Goal: Check status: Check status

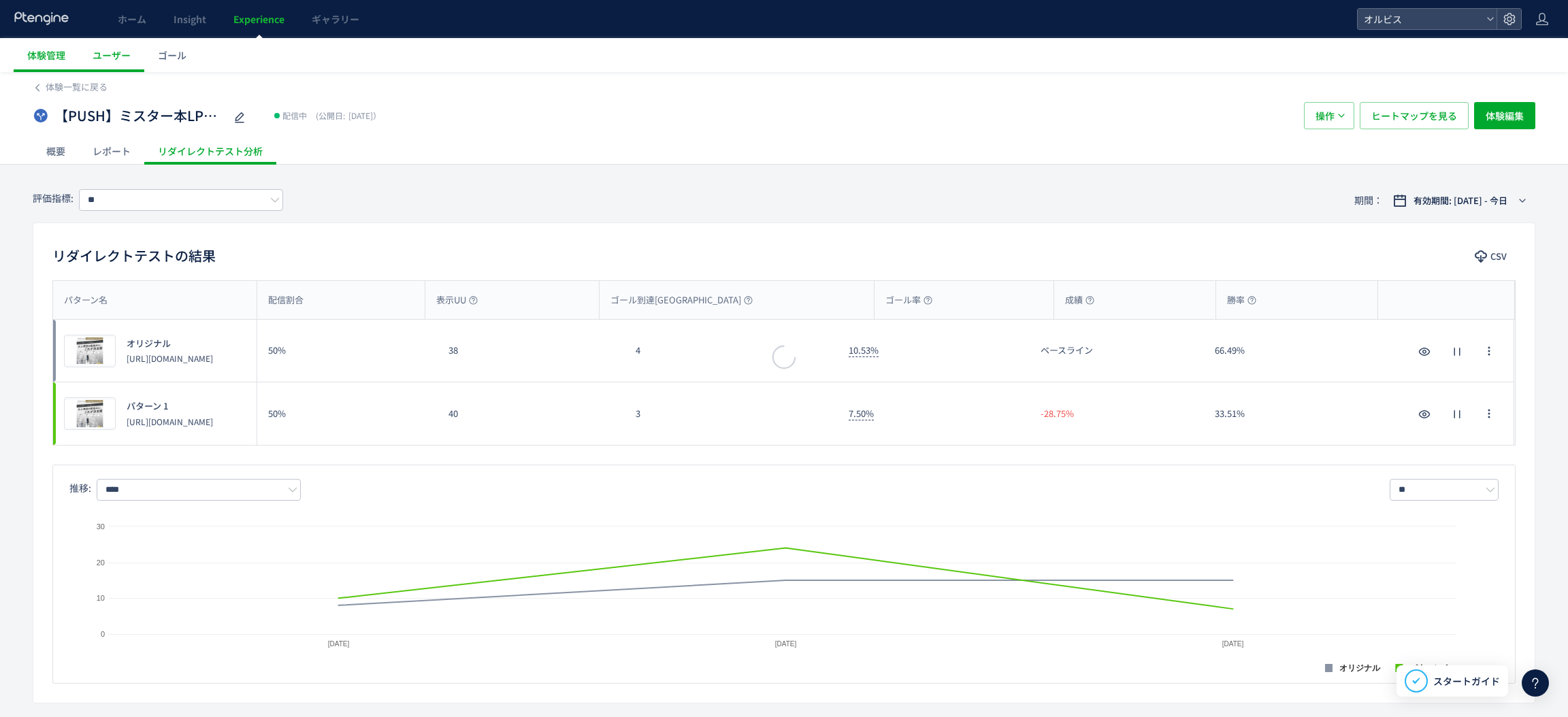
click at [46, 59] on div at bounding box center [784, 358] width 1568 height 717
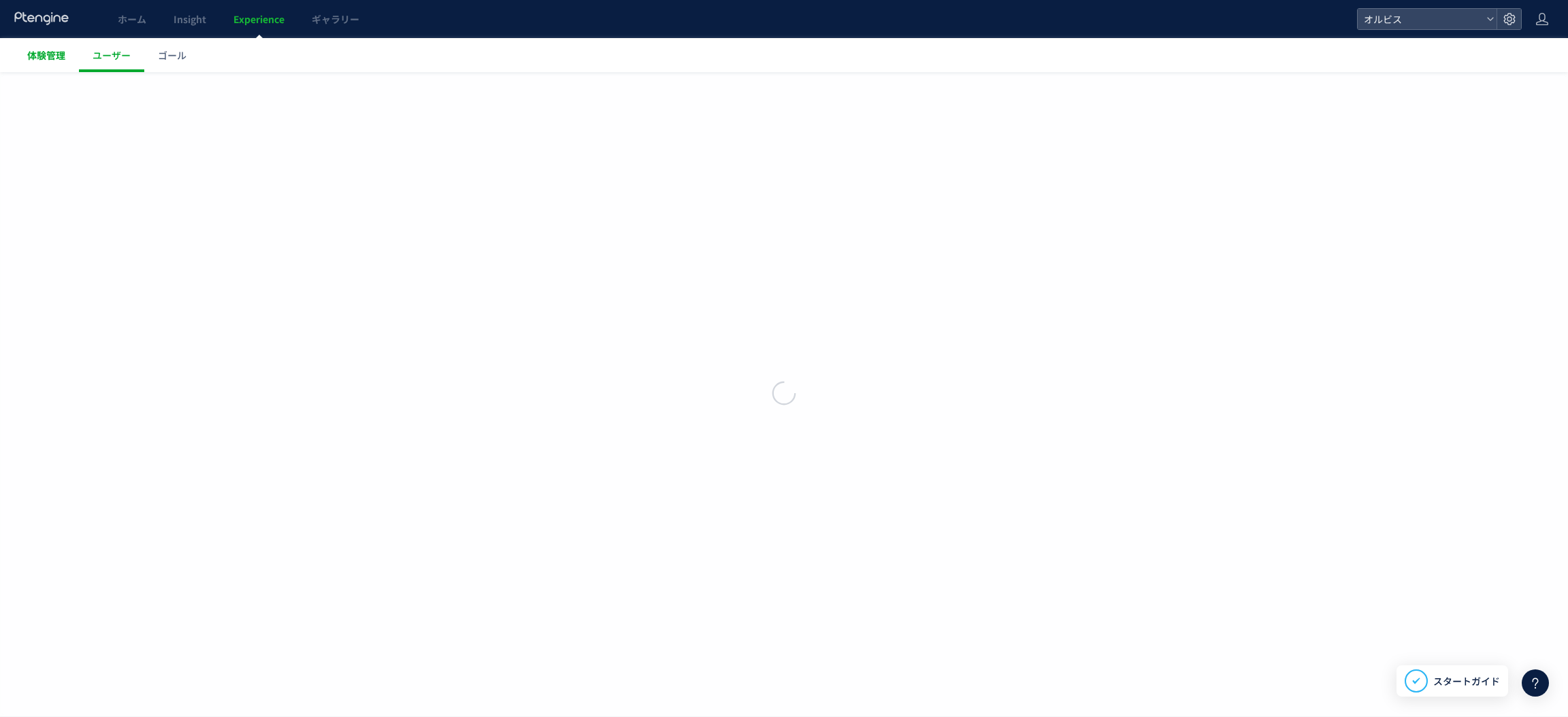
click at [51, 57] on span "体験管理" at bounding box center [46, 55] width 38 height 13
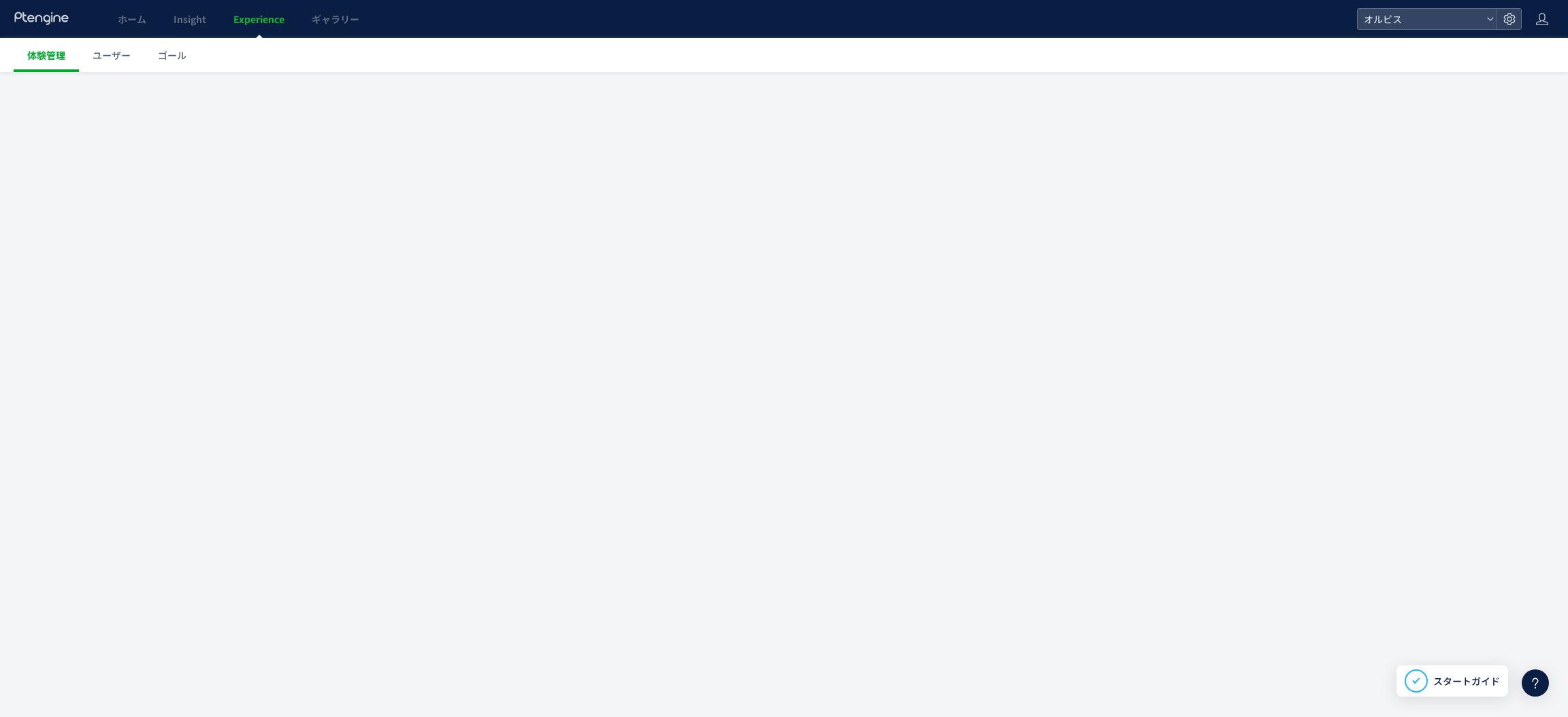
click at [51, 57] on div at bounding box center [784, 358] width 1568 height 717
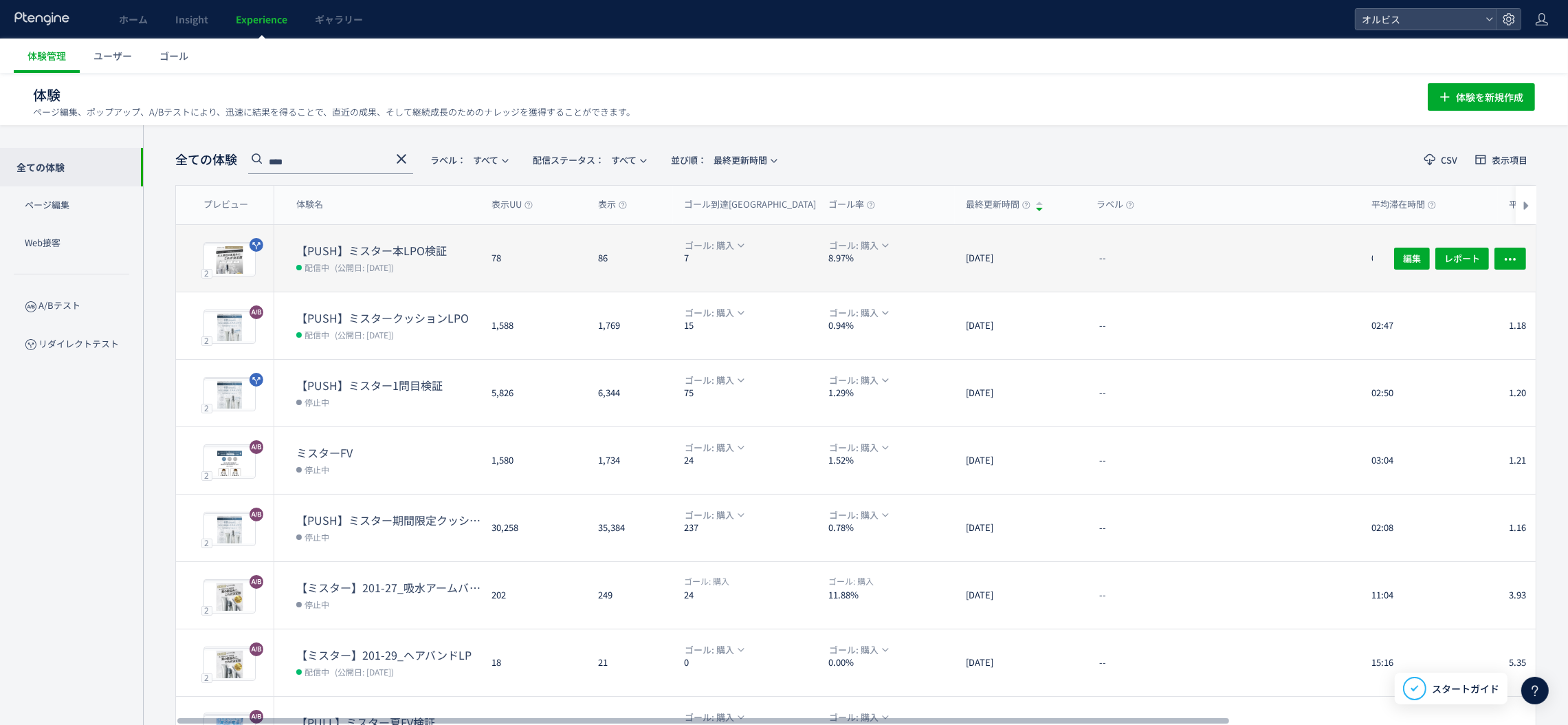
click at [391, 271] on dd "配信中 (公開日: [DATE])" at bounding box center [388, 267] width 184 height 18
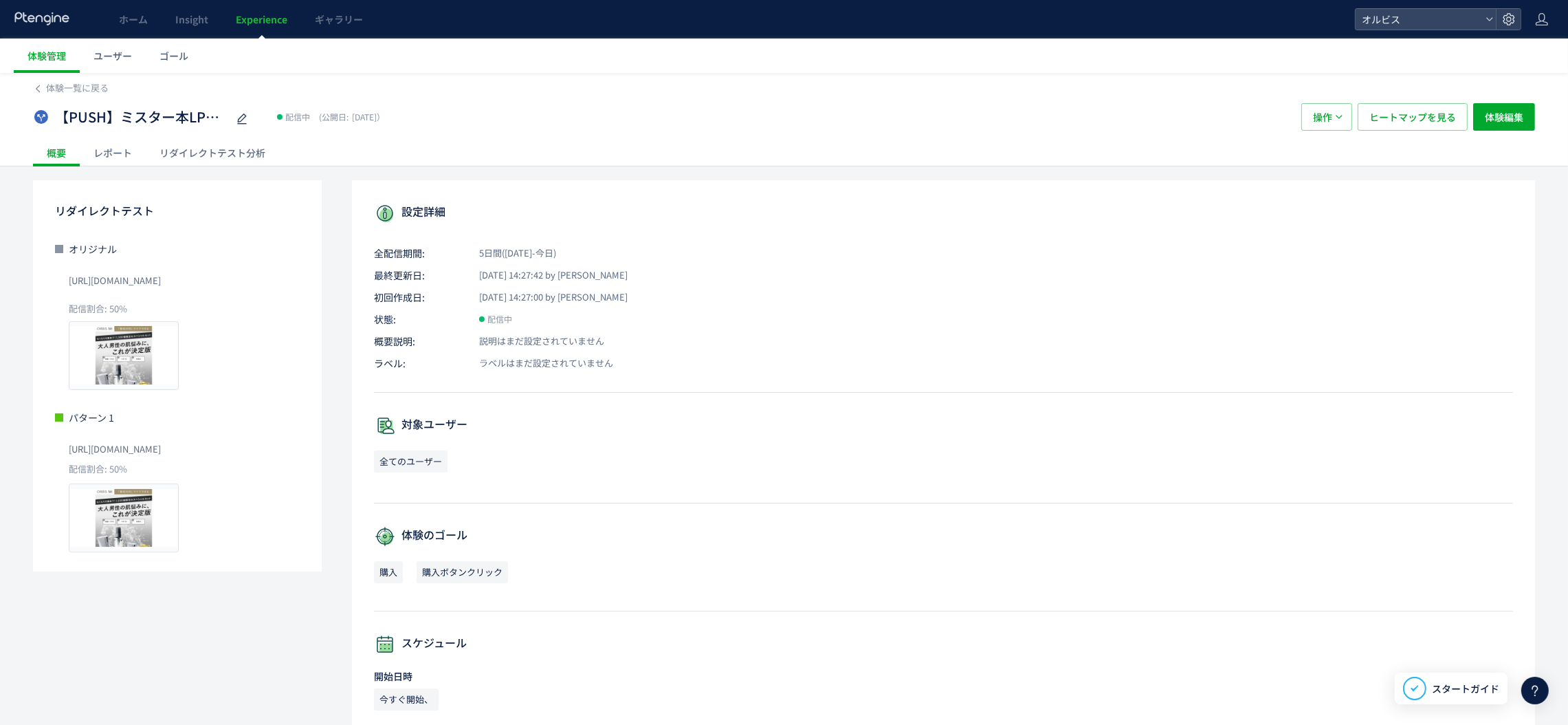
click at [213, 143] on div "リダイレクトテスト分析" at bounding box center [212, 152] width 134 height 27
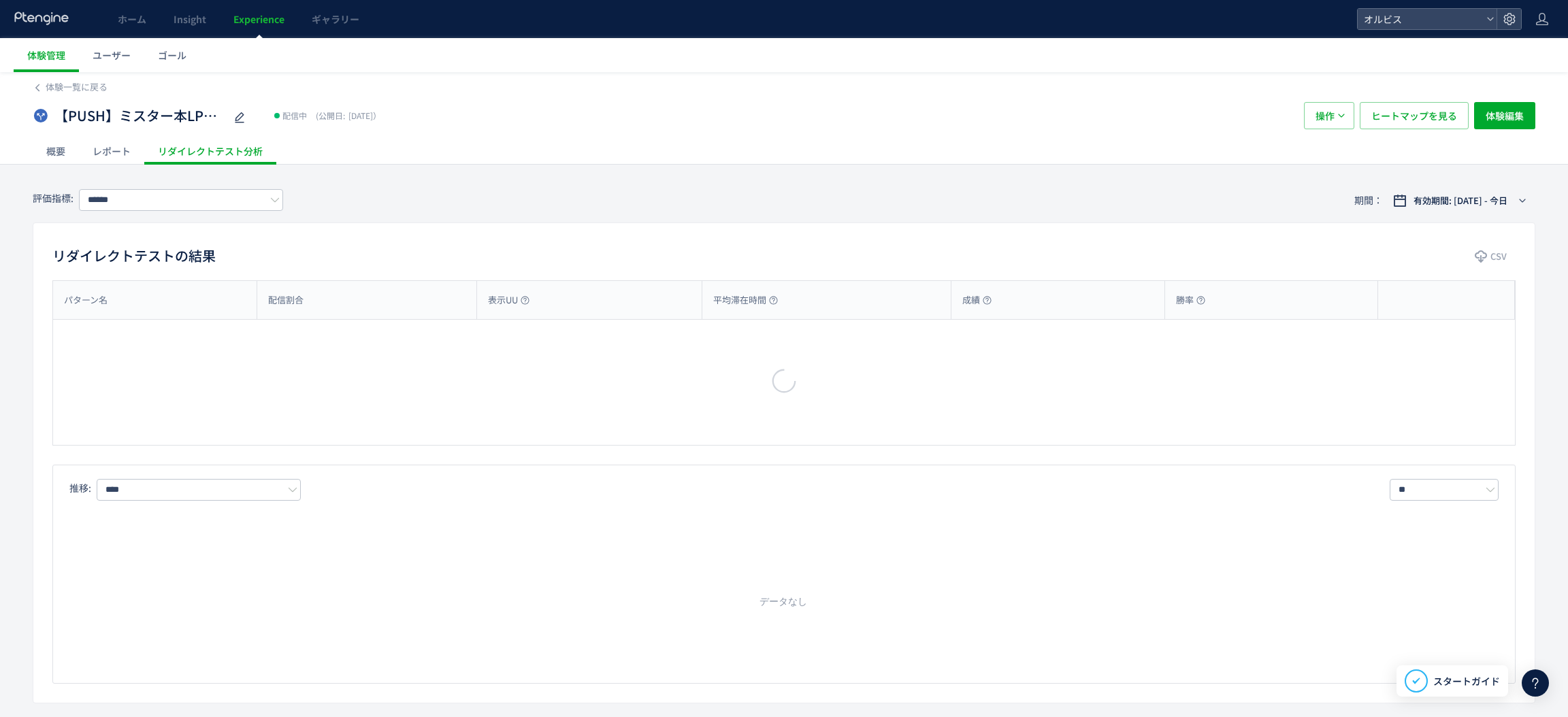
type input "**"
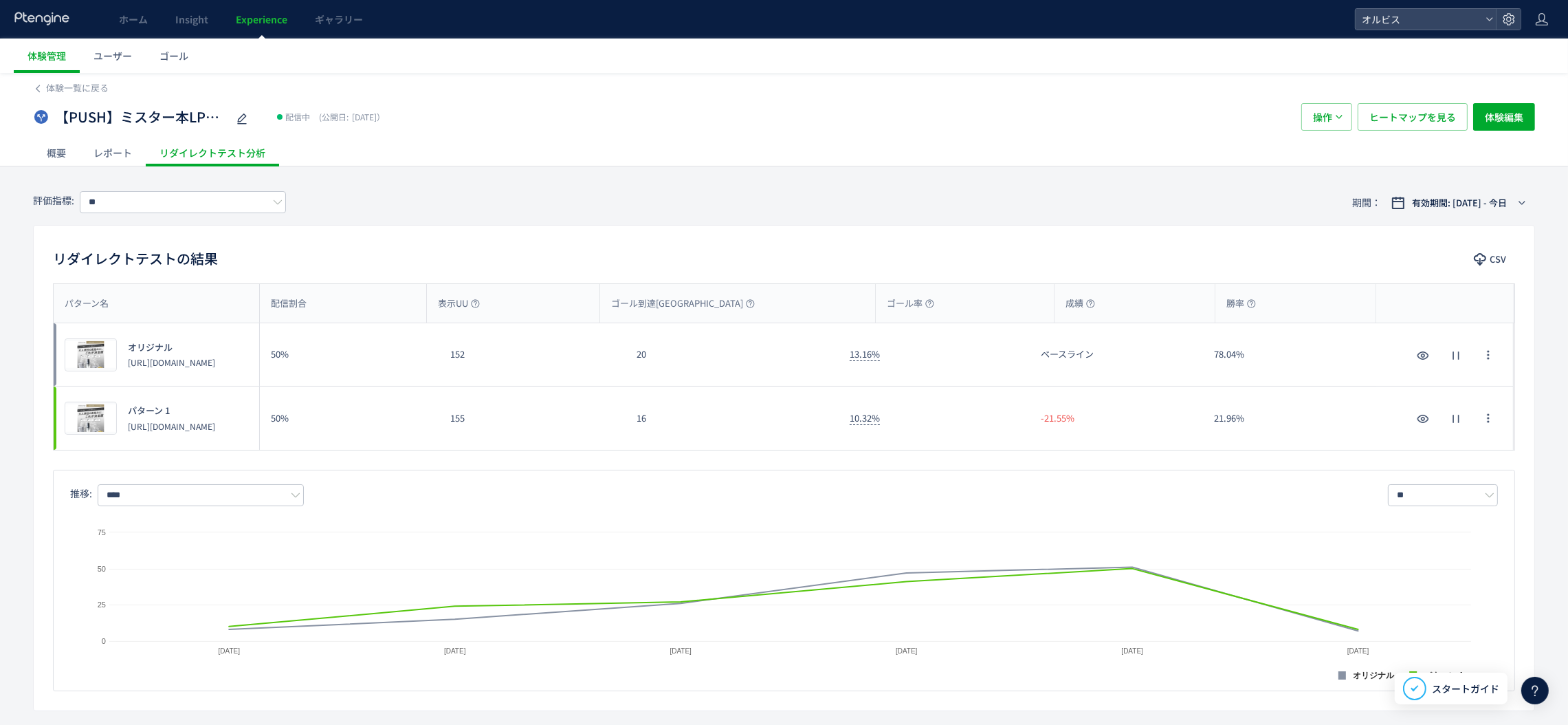
click at [279, 22] on span "Experience" at bounding box center [261, 20] width 52 height 14
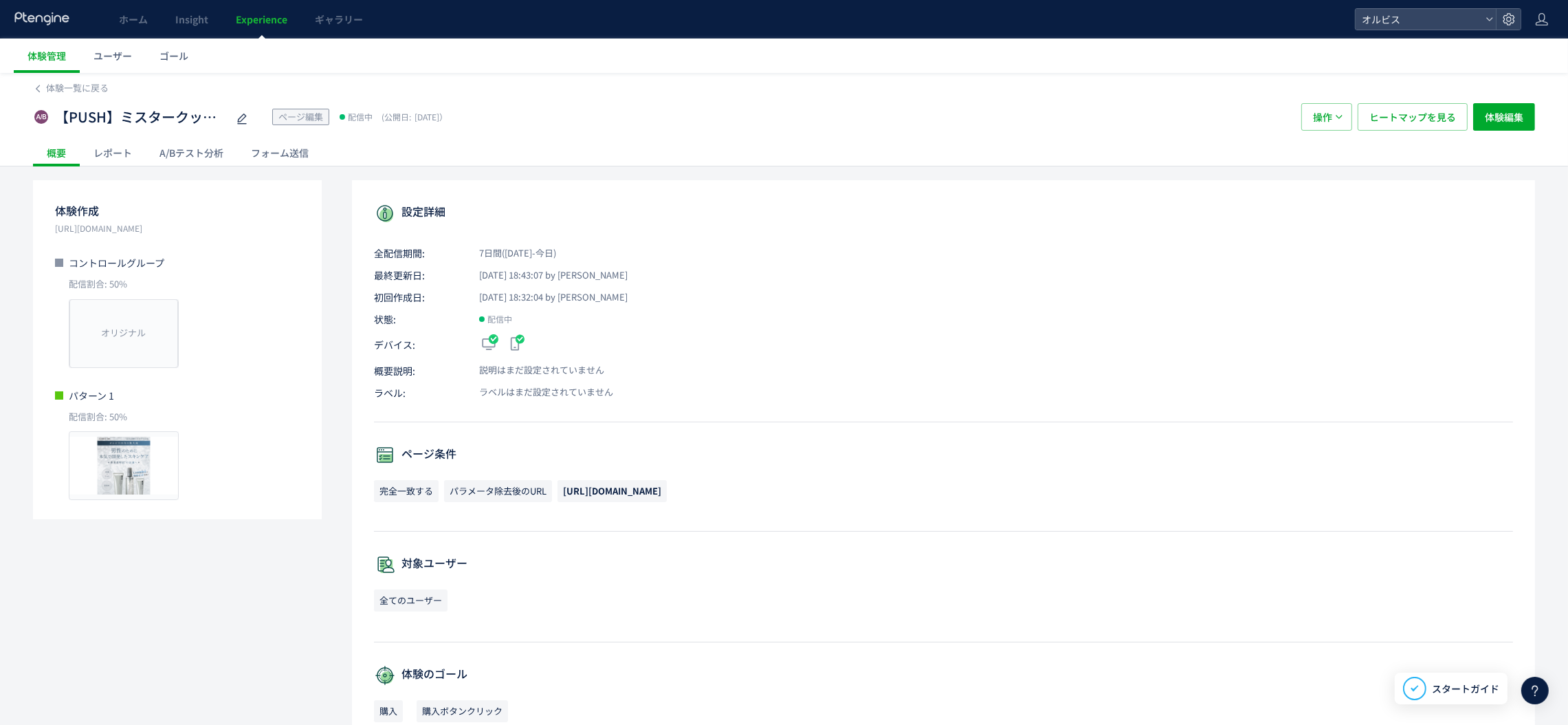
click at [181, 151] on div "A/Bテスト分析" at bounding box center [191, 152] width 91 height 27
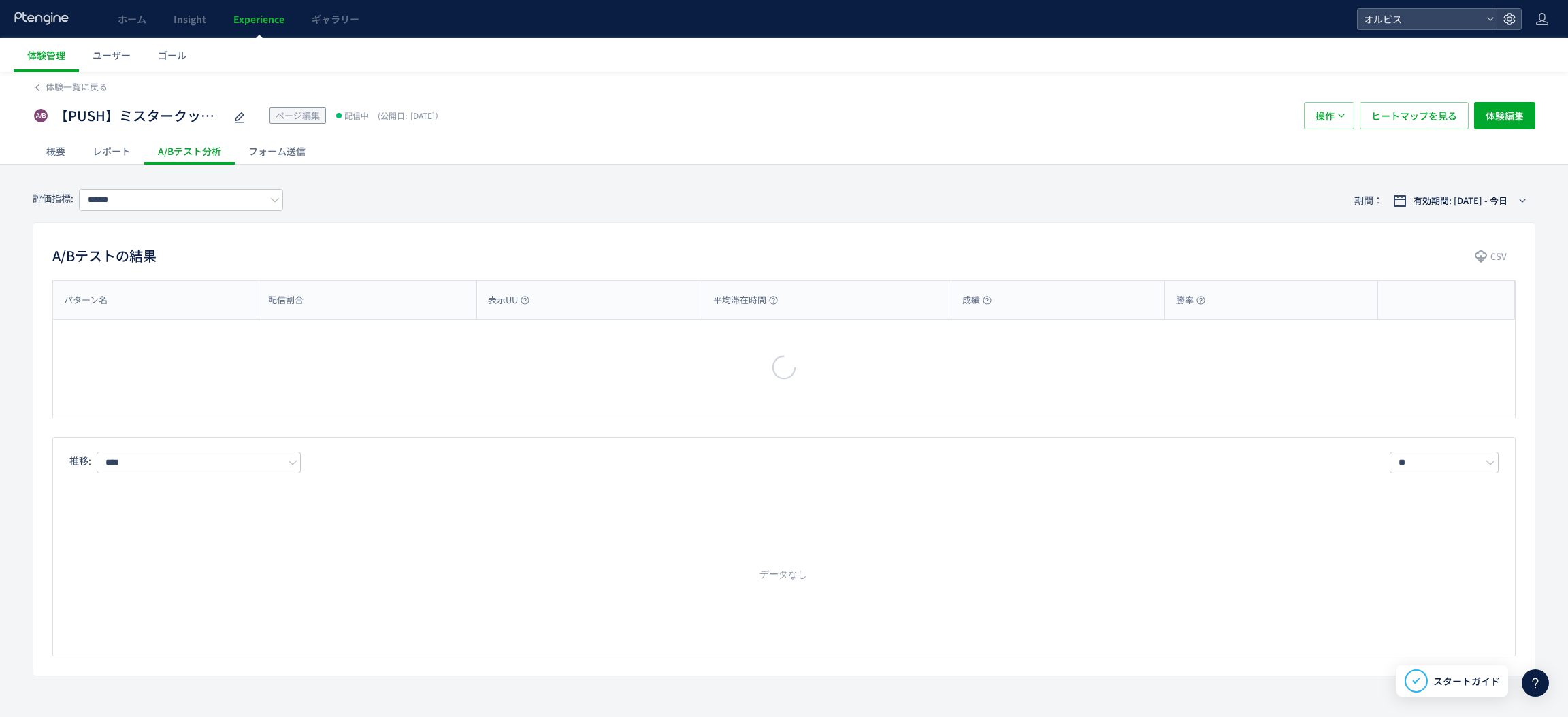
type input "**"
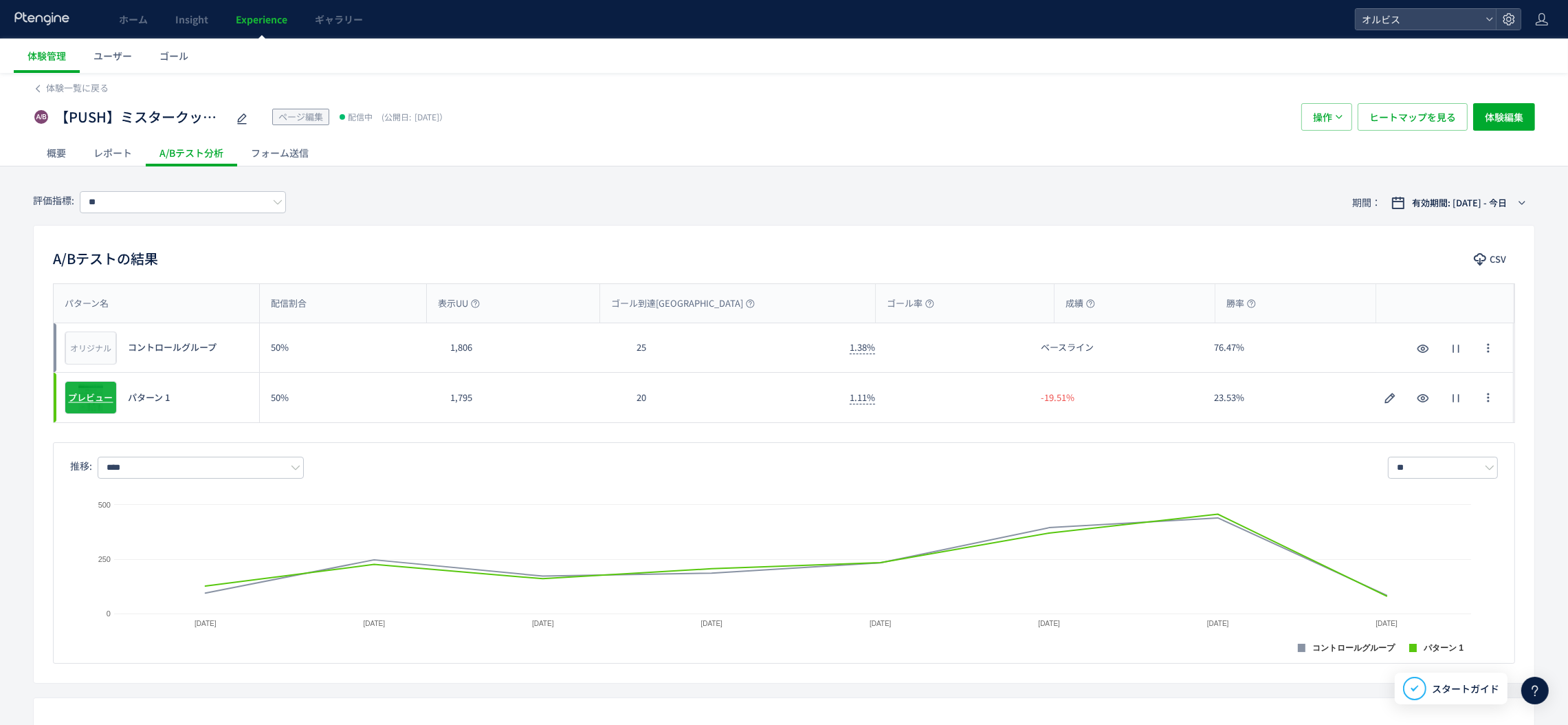
click at [96, 399] on span "プレビュー" at bounding box center [91, 397] width 44 height 13
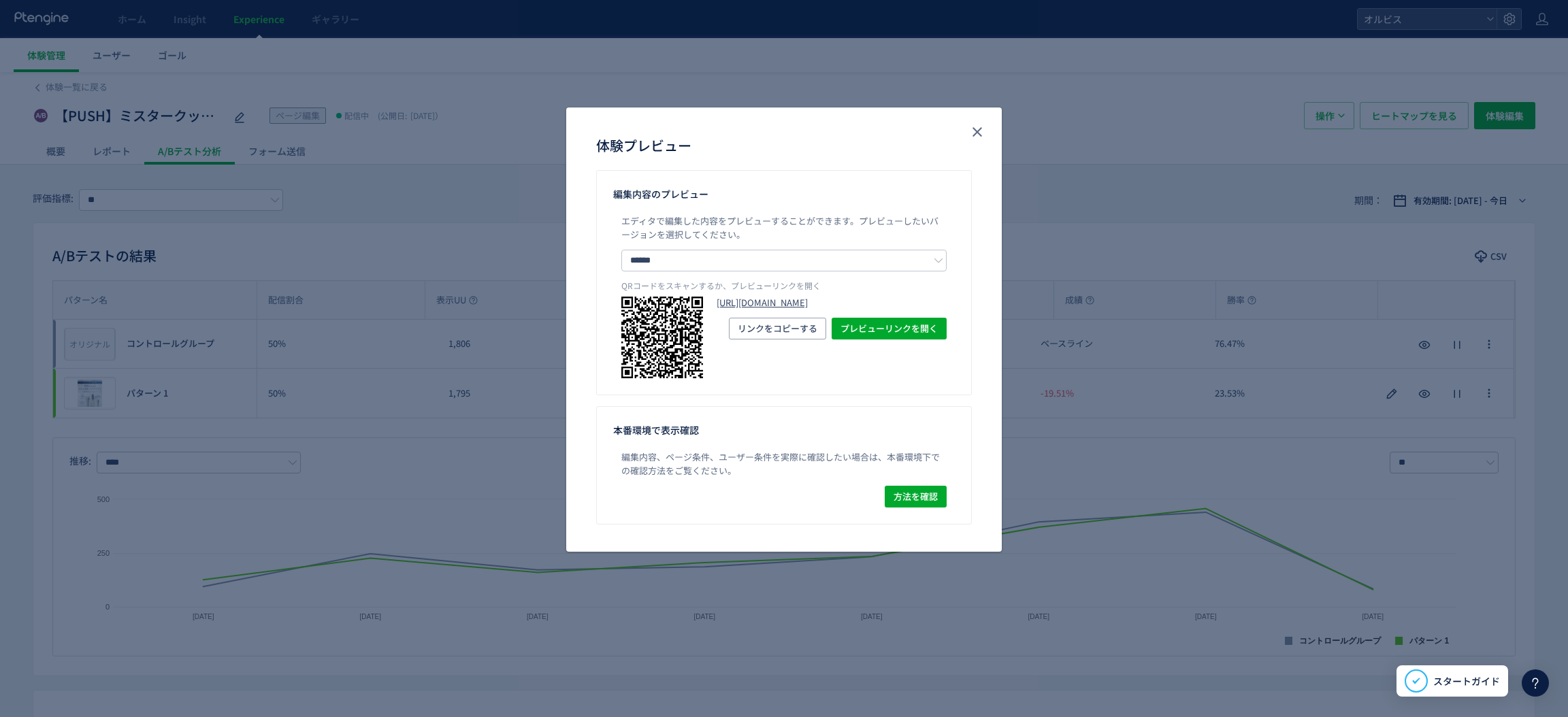
click at [730, 309] on link "[URL][DOMAIN_NAME]" at bounding box center [831, 302] width 230 height 13
click at [984, 135] on icon "close" at bounding box center [977, 131] width 16 height 16
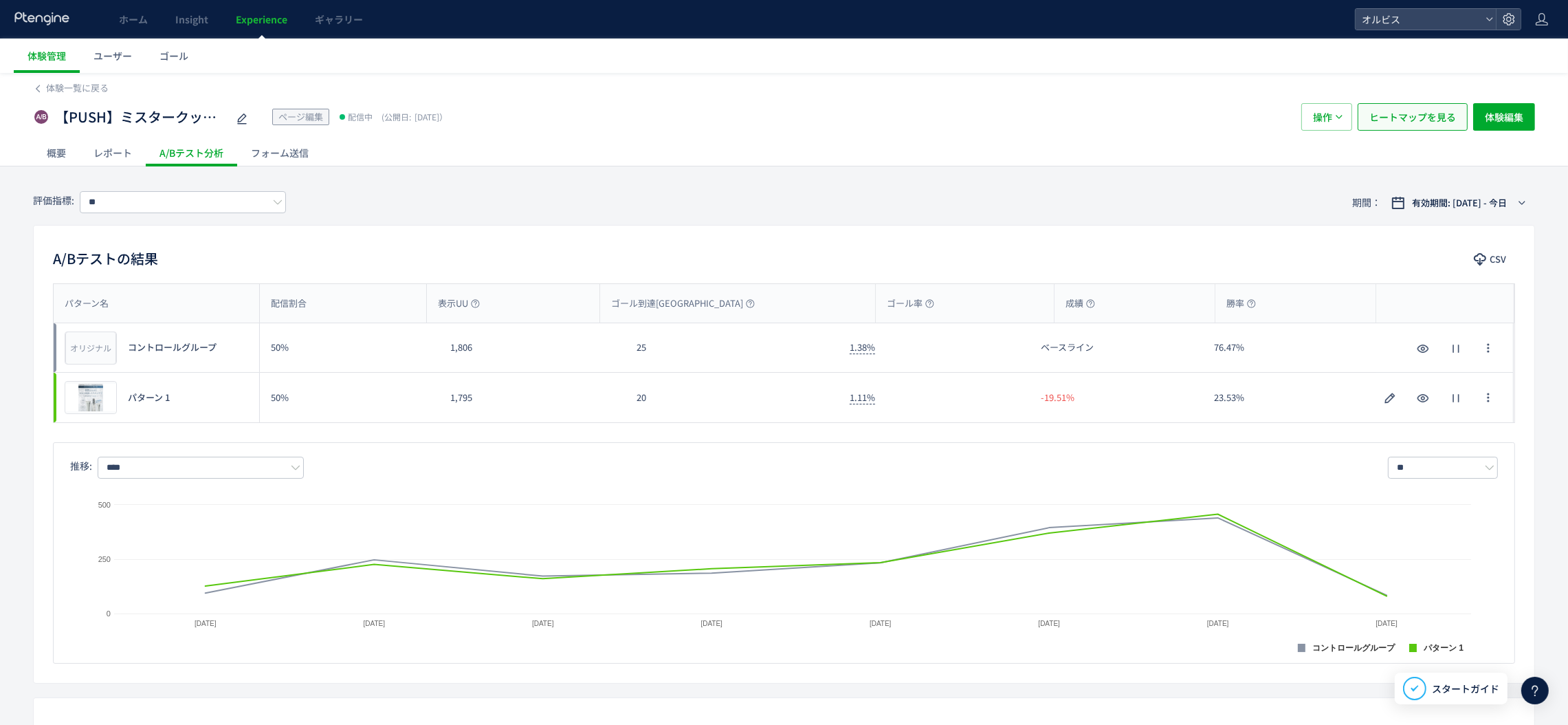
click at [1383, 119] on span "ヒートマップを見る" at bounding box center [1413, 117] width 87 height 27
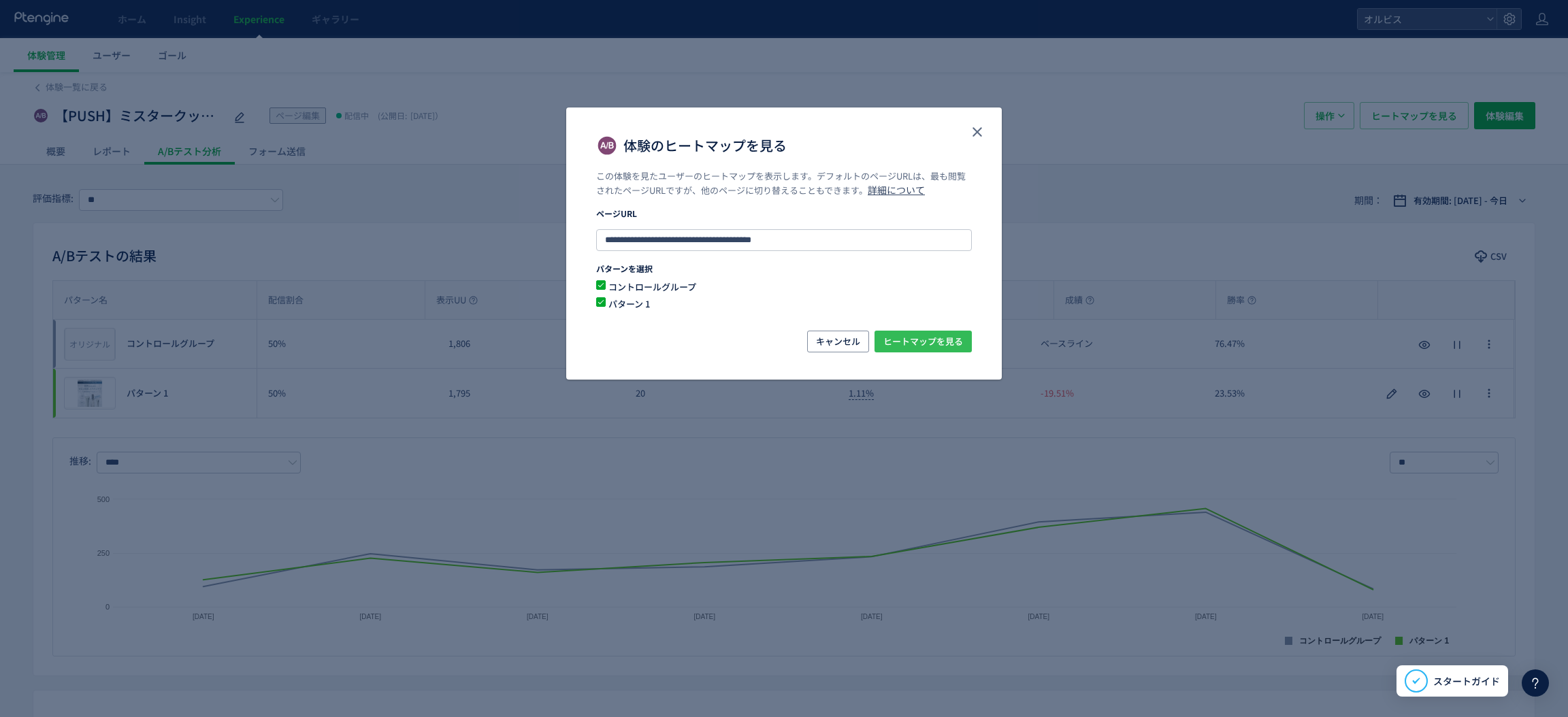
click at [944, 339] on span "ヒートマップを見る" at bounding box center [923, 341] width 79 height 22
click at [975, 129] on icon "close" at bounding box center [977, 131] width 16 height 16
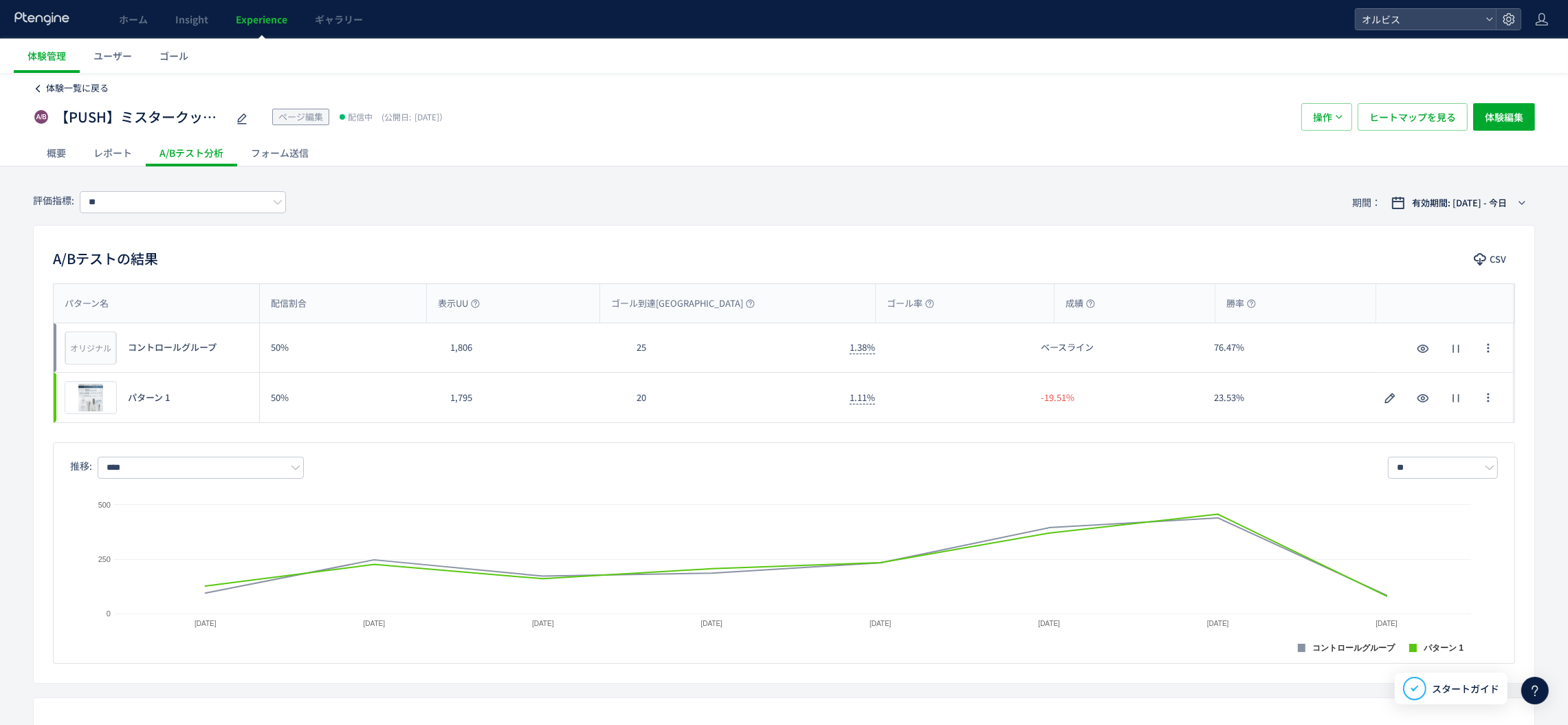
click at [98, 89] on span "体験一覧に戻る" at bounding box center [77, 87] width 62 height 13
